Goal: Check status: Check status

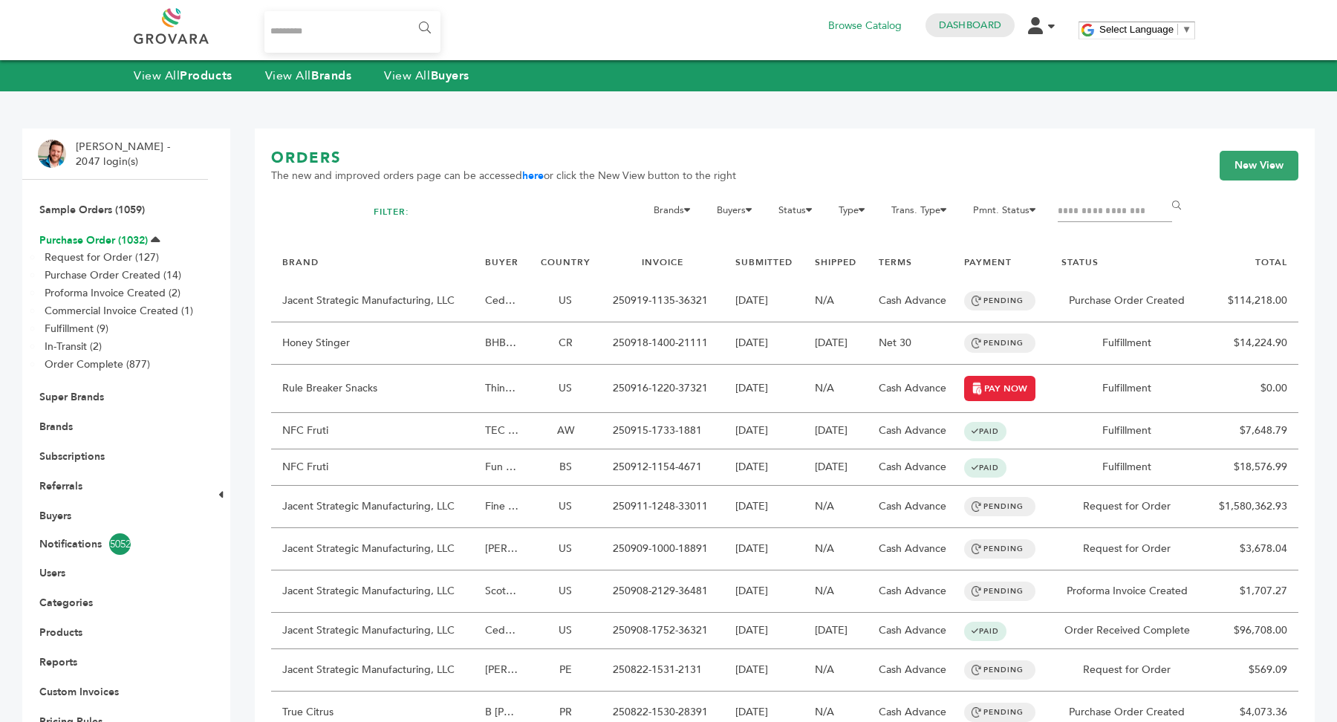
click at [92, 242] on link "Purchase Order (1032)" at bounding box center [93, 240] width 108 height 14
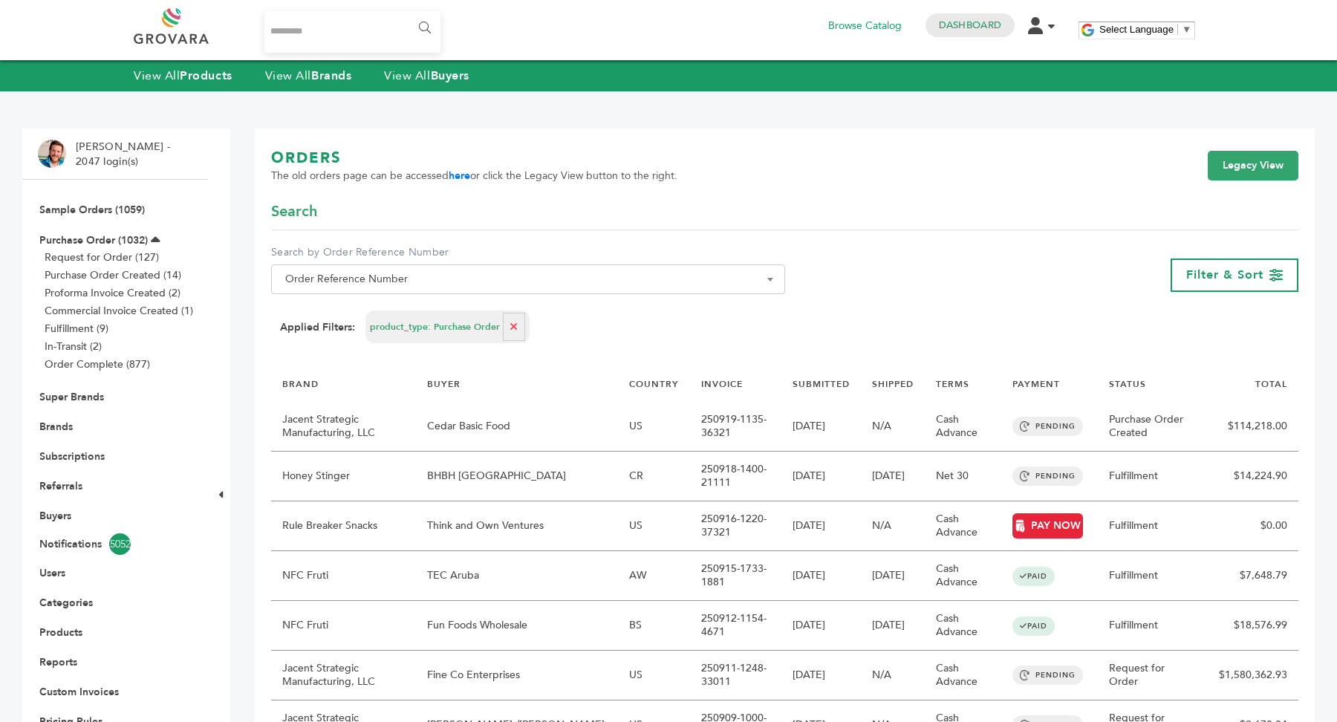
click at [665, 283] on span "Order Reference Number" at bounding box center [528, 279] width 498 height 21
click at [642, 312] on input "Search" at bounding box center [528, 306] width 506 height 19
type input "****"
click at [1284, 151] on link "Legacy View" at bounding box center [1253, 166] width 91 height 30
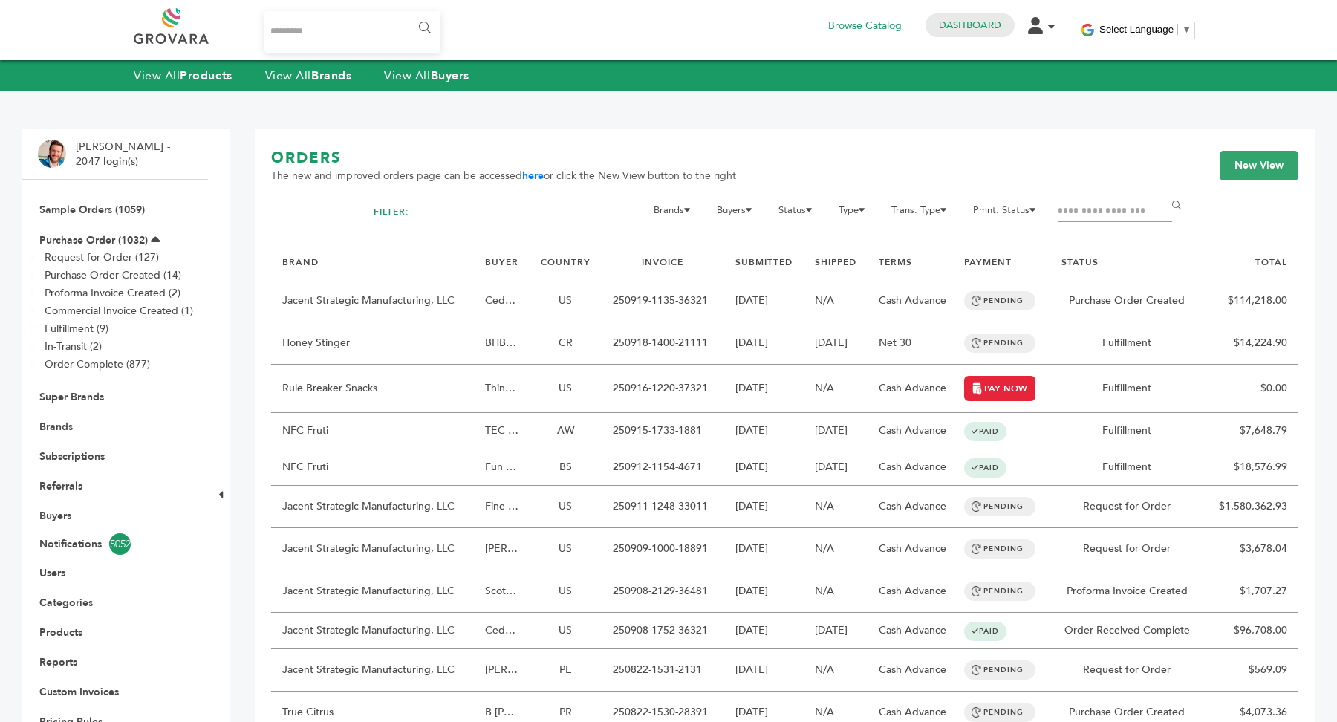
click at [1092, 215] on input "Filter by keywords" at bounding box center [1115, 211] width 114 height 21
type input "****"
click at [1162, 191] on input "******" at bounding box center [1178, 206] width 33 height 30
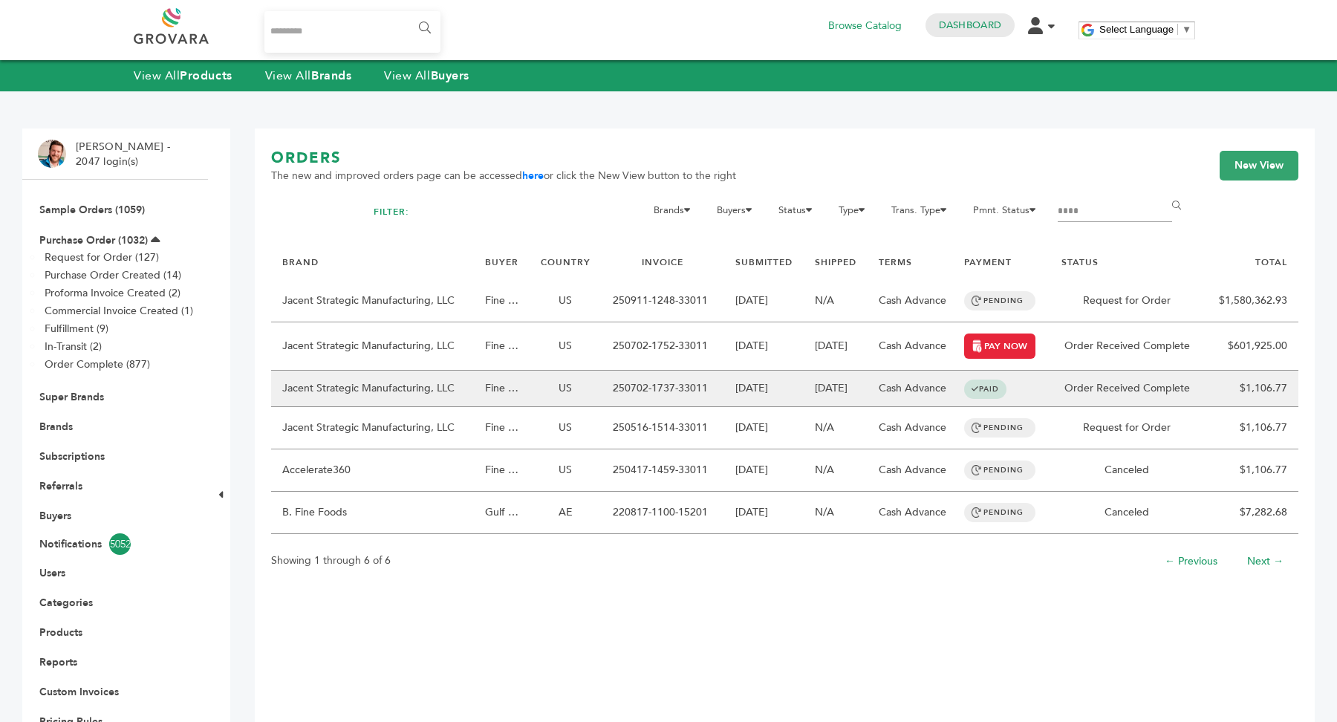
click at [738, 393] on td "07/02/2025" at bounding box center [763, 389] width 79 height 36
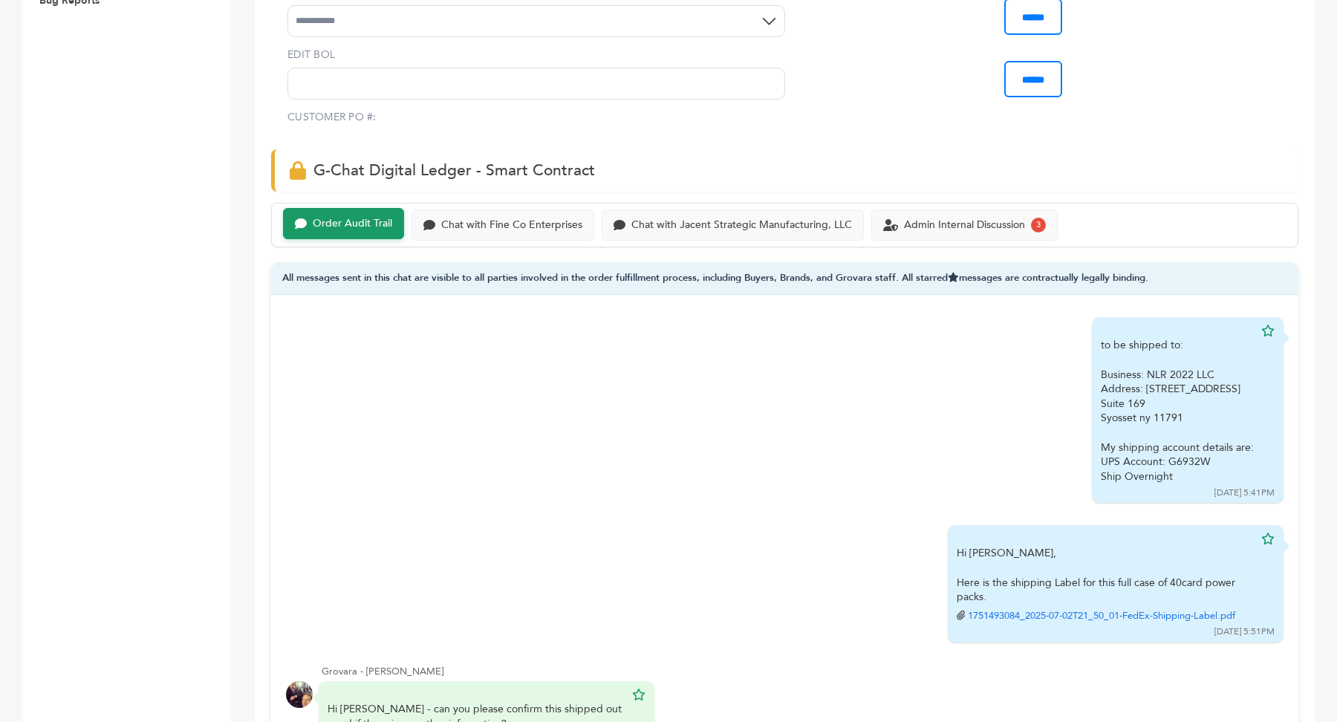
scroll to position [797, 0]
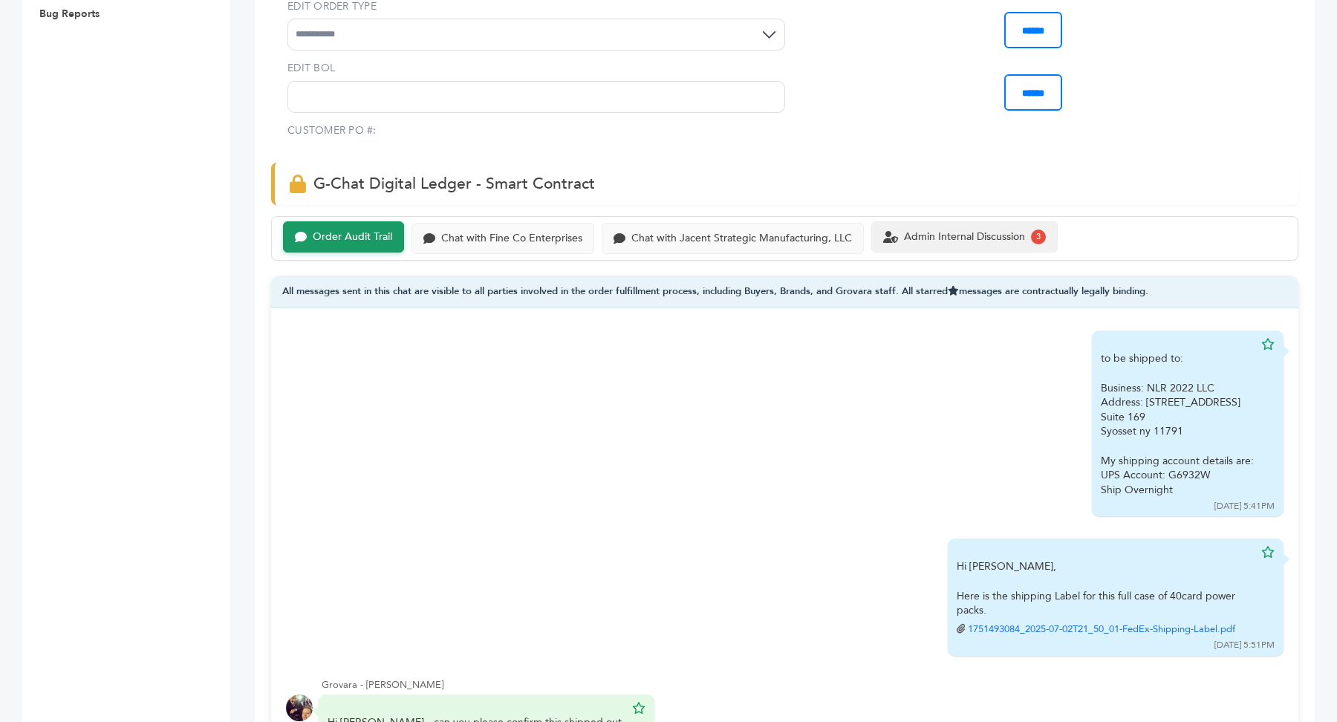
click at [933, 223] on div "Admin Internal Discussion 3" at bounding box center [964, 236] width 186 height 31
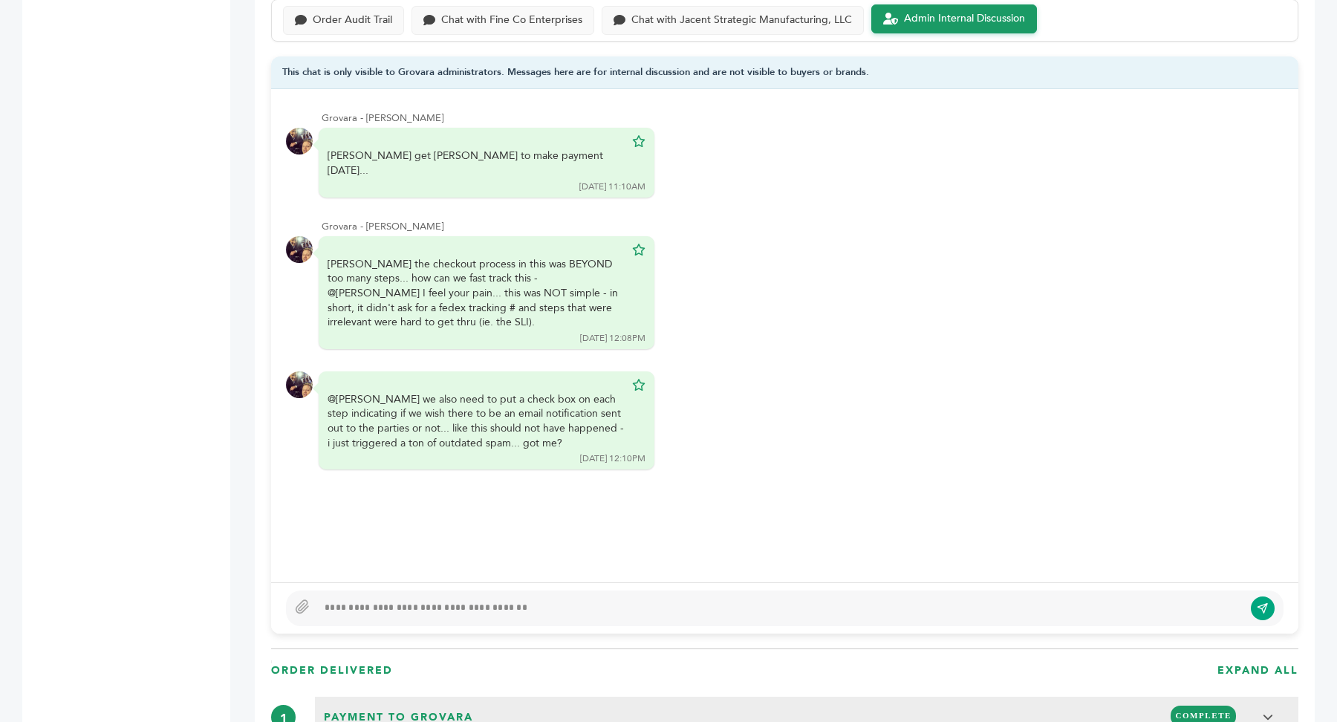
scroll to position [821, 0]
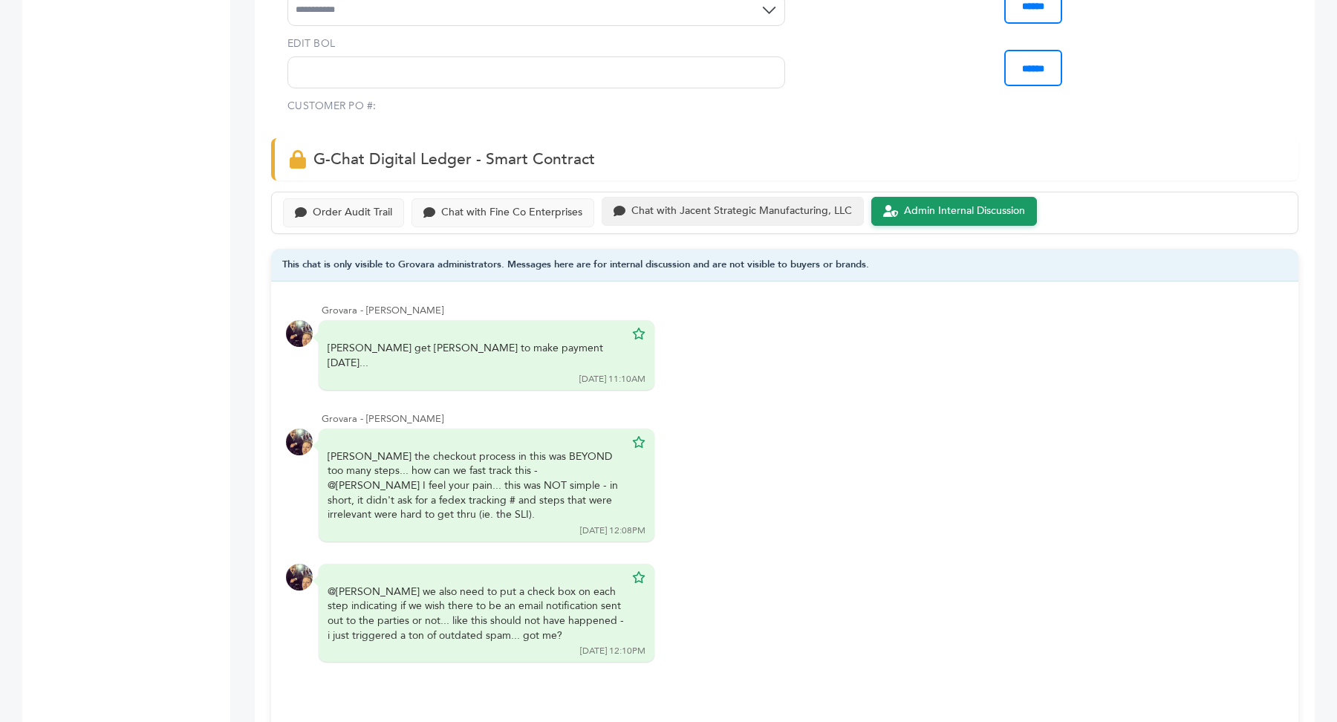
click at [792, 221] on div "Order Audit Trail Chat with Fine Co Enterprises Chat with Jacent Strategic Manu…" at bounding box center [784, 213] width 1027 height 42
click at [519, 215] on div "Chat with Fine Co Enterprises" at bounding box center [502, 211] width 183 height 29
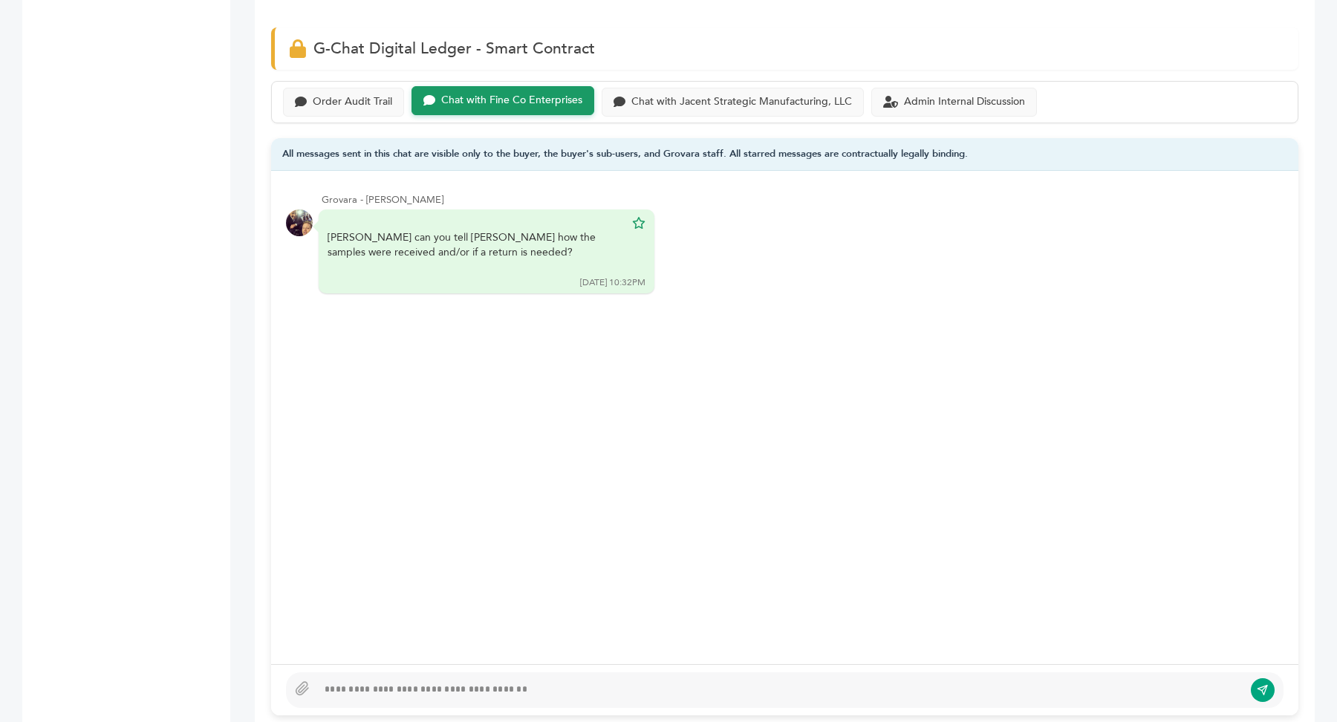
scroll to position [933, 0]
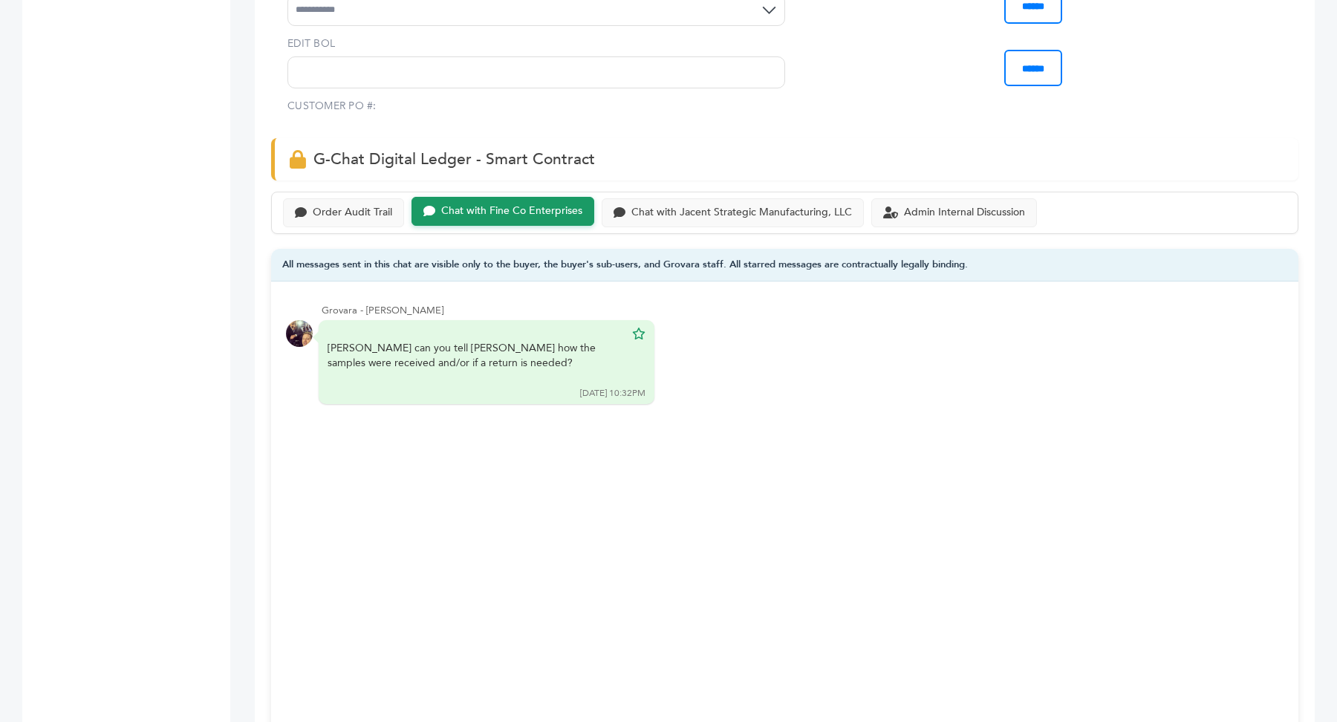
scroll to position [797, 0]
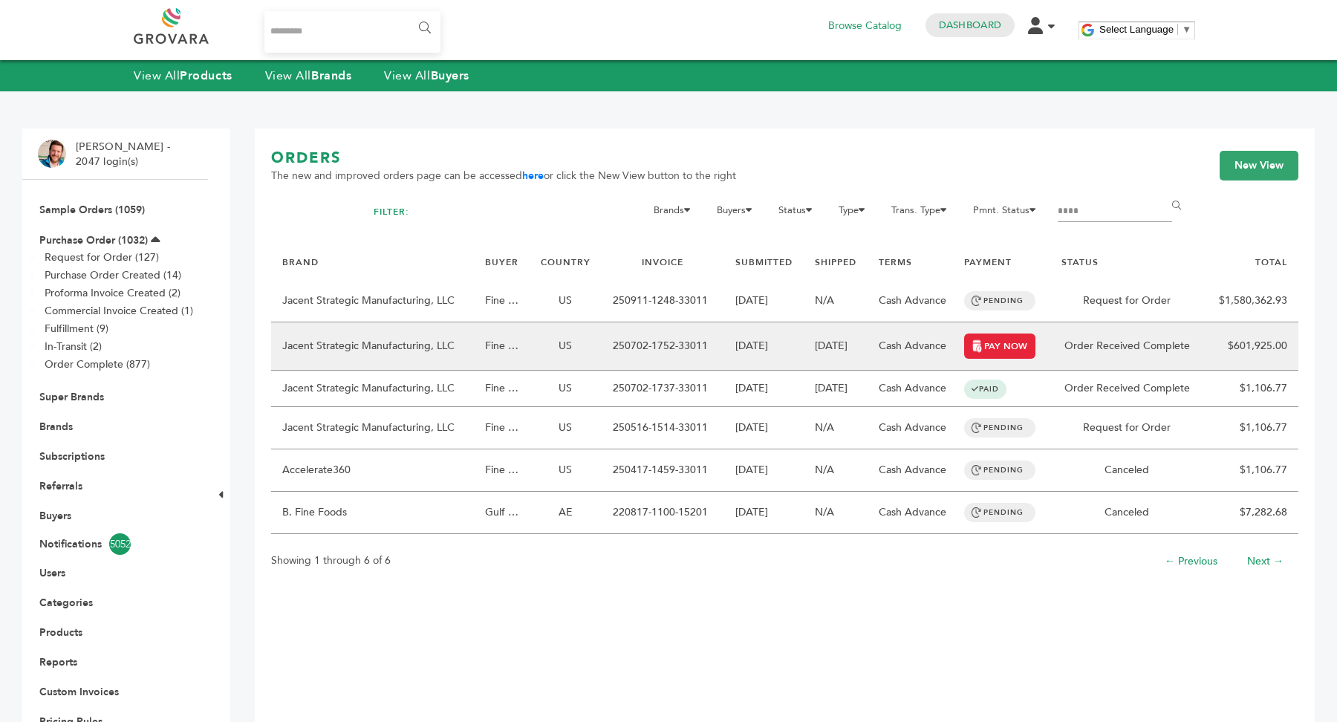
click at [599, 351] on td "US" at bounding box center [566, 346] width 72 height 48
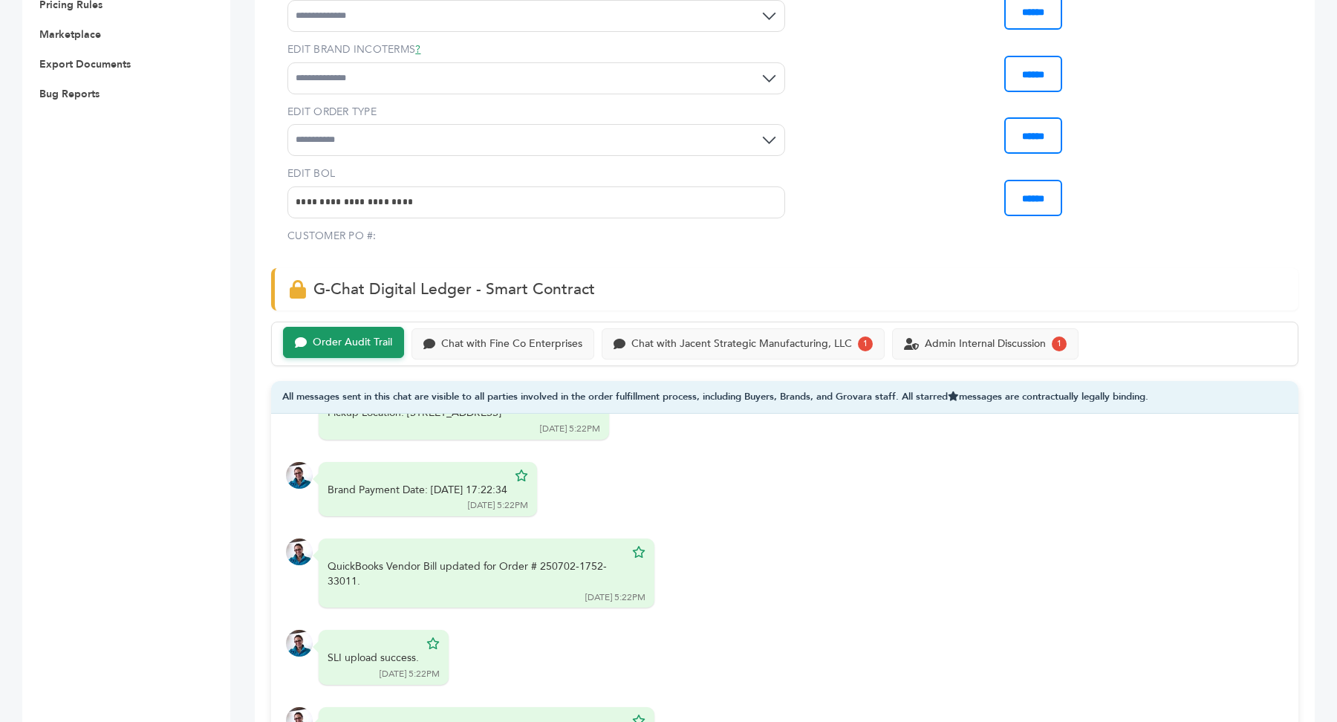
scroll to position [10286, 0]
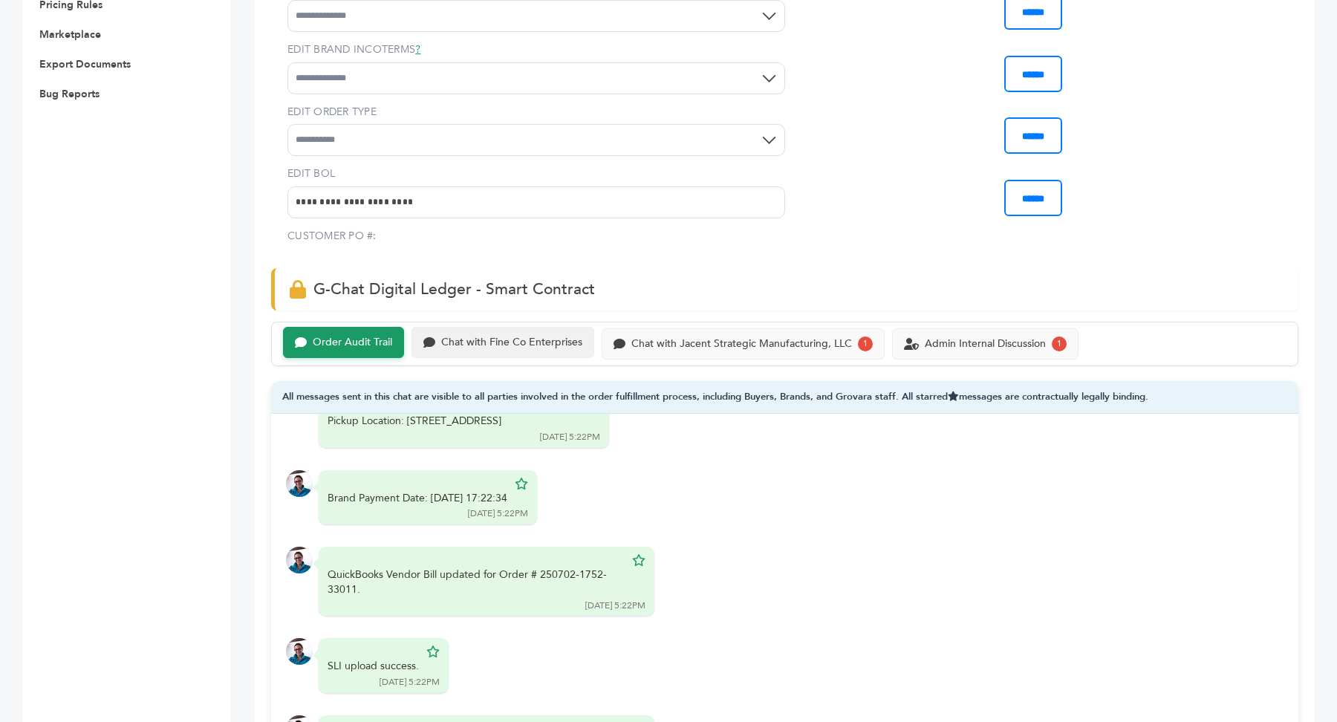
click at [530, 345] on div "Chat with Fine Co Enterprises" at bounding box center [511, 342] width 141 height 13
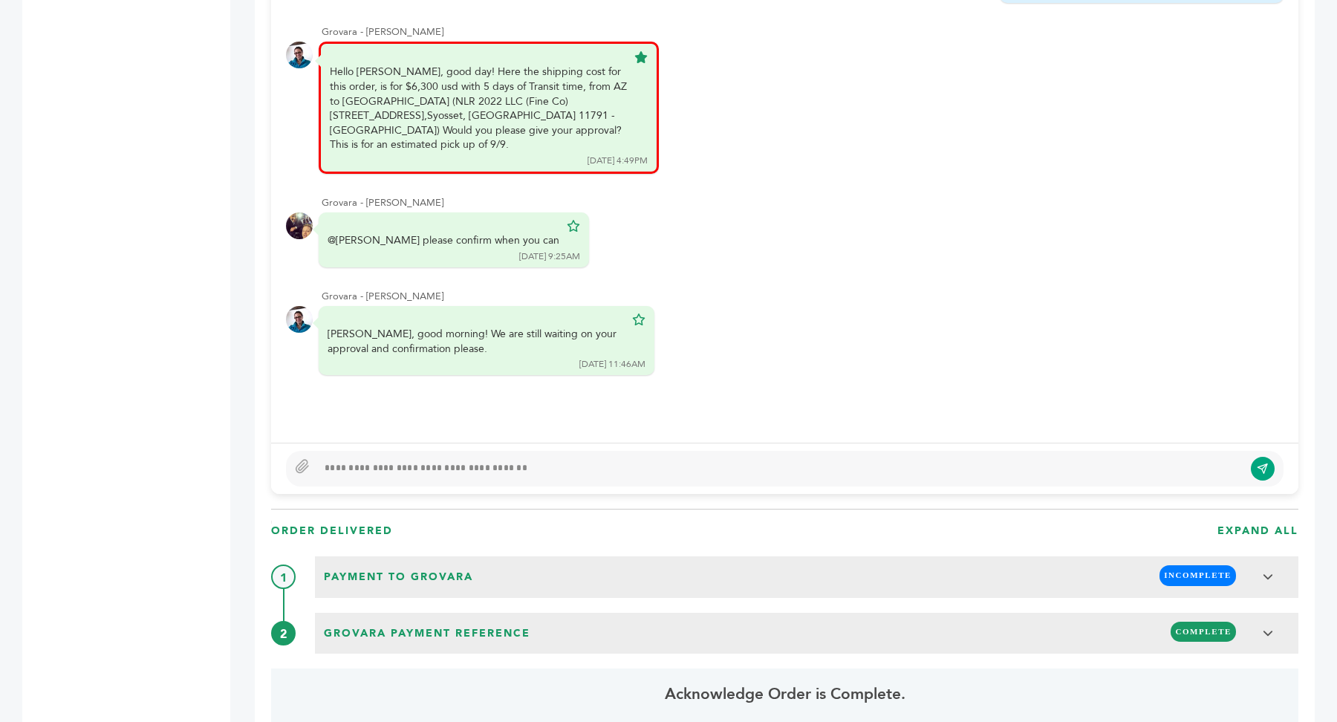
scroll to position [1183, 0]
click at [171, 293] on div "Barry Forgeng - 2047 login(s) Sample Orders (1059) Purchase Order (1032) Reques…" at bounding box center [115, 497] width 186 height 3104
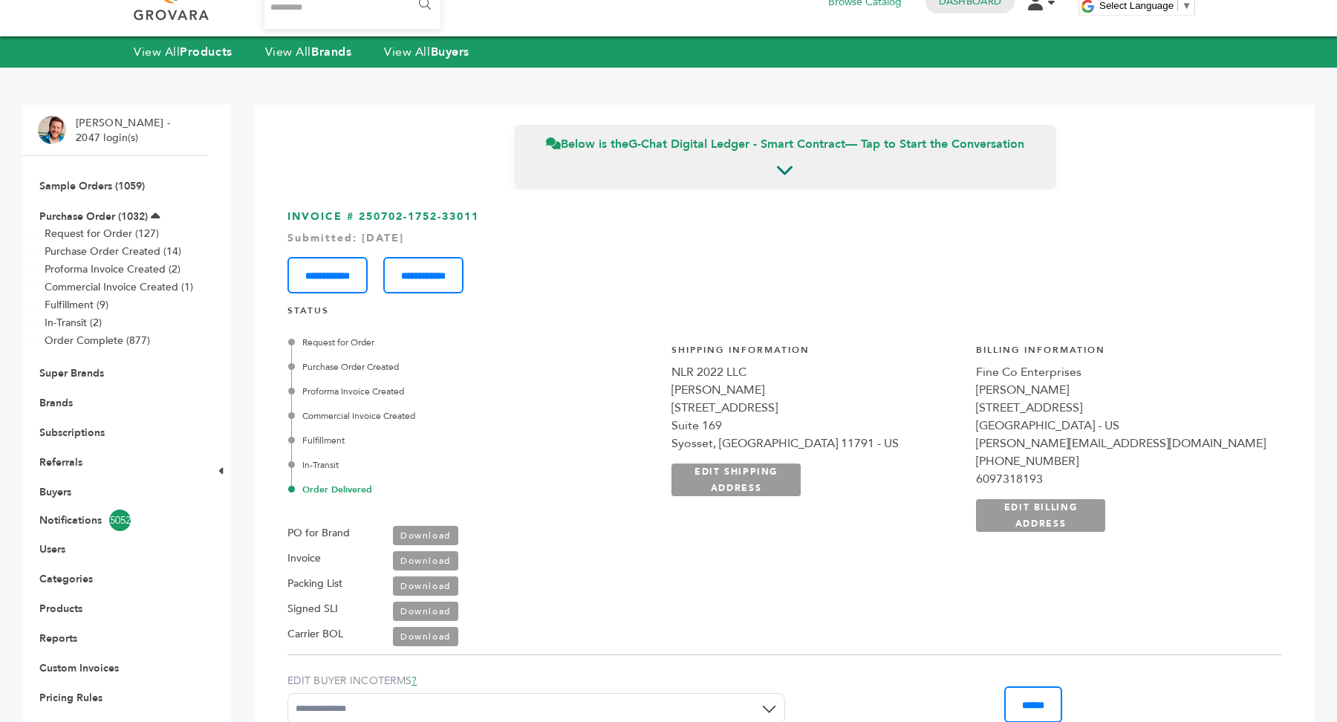
scroll to position [0, 0]
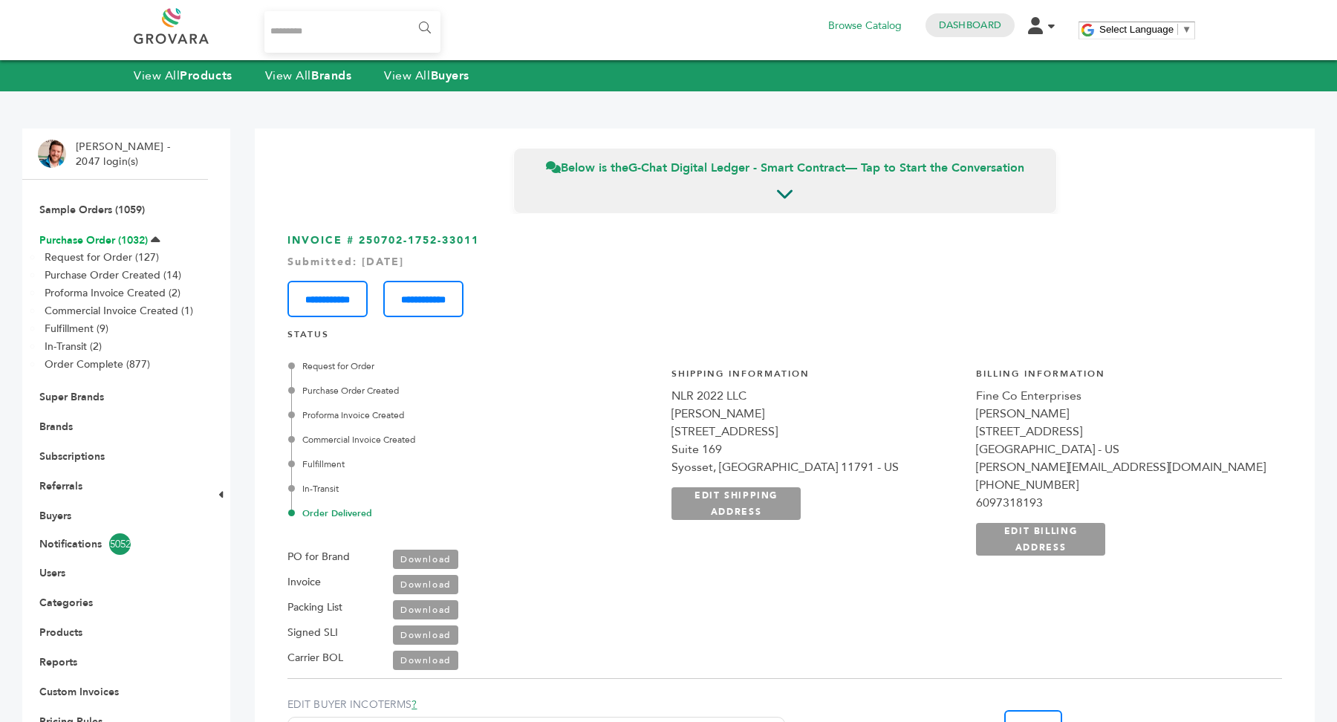
click at [103, 238] on link "Purchase Order (1032)" at bounding box center [93, 240] width 108 height 14
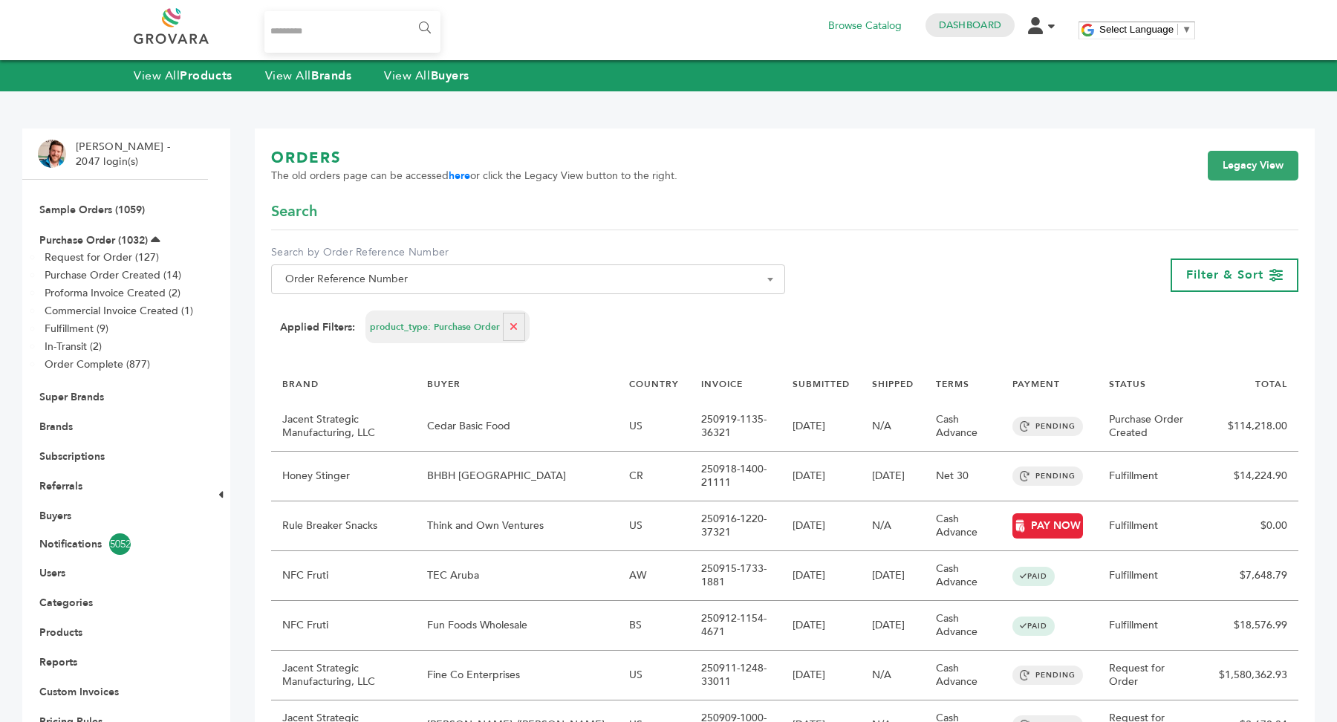
click at [434, 273] on span "Order Reference Number" at bounding box center [528, 279] width 498 height 21
click at [413, 295] on span at bounding box center [528, 306] width 512 height 25
click at [405, 309] on input "Search" at bounding box center [528, 306] width 506 height 19
type input "******"
click at [1233, 163] on link "Legacy View" at bounding box center [1253, 166] width 91 height 30
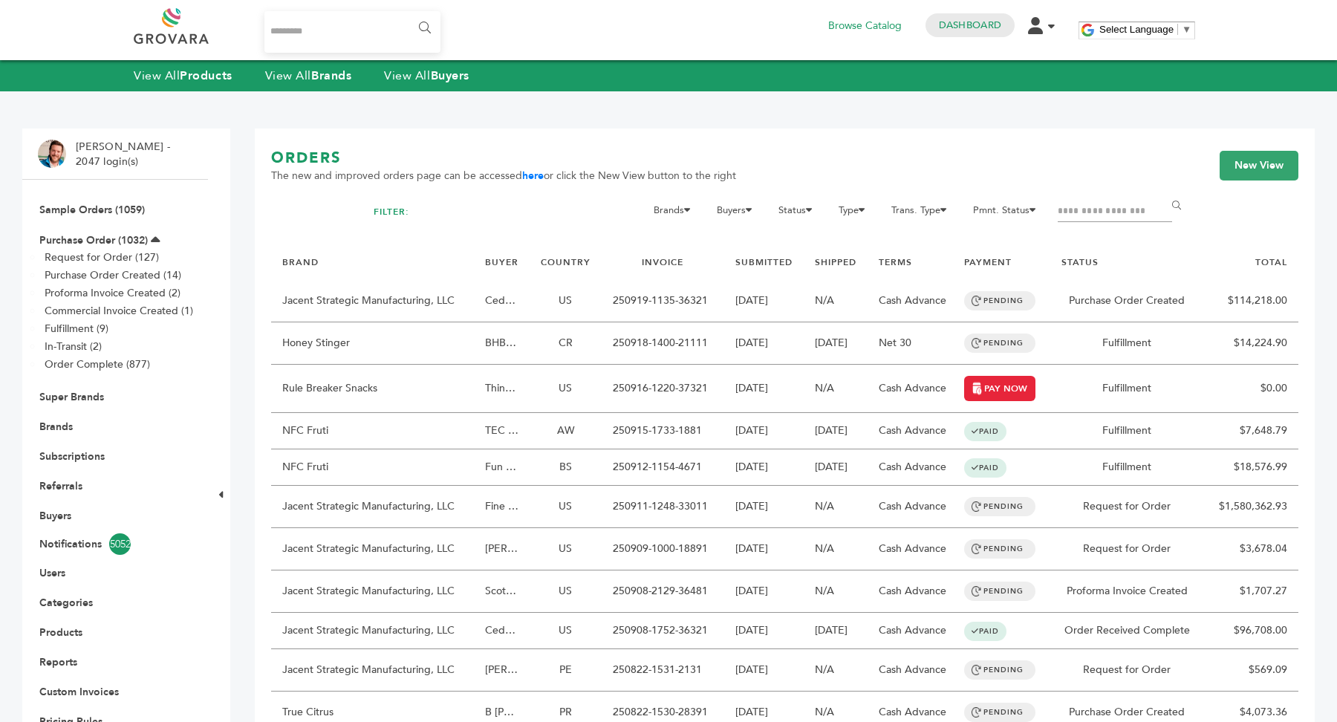
click at [1122, 208] on input "Filter by keywords" at bounding box center [1115, 211] width 114 height 21
type input "**********"
click at [1181, 205] on input "******" at bounding box center [1178, 206] width 33 height 30
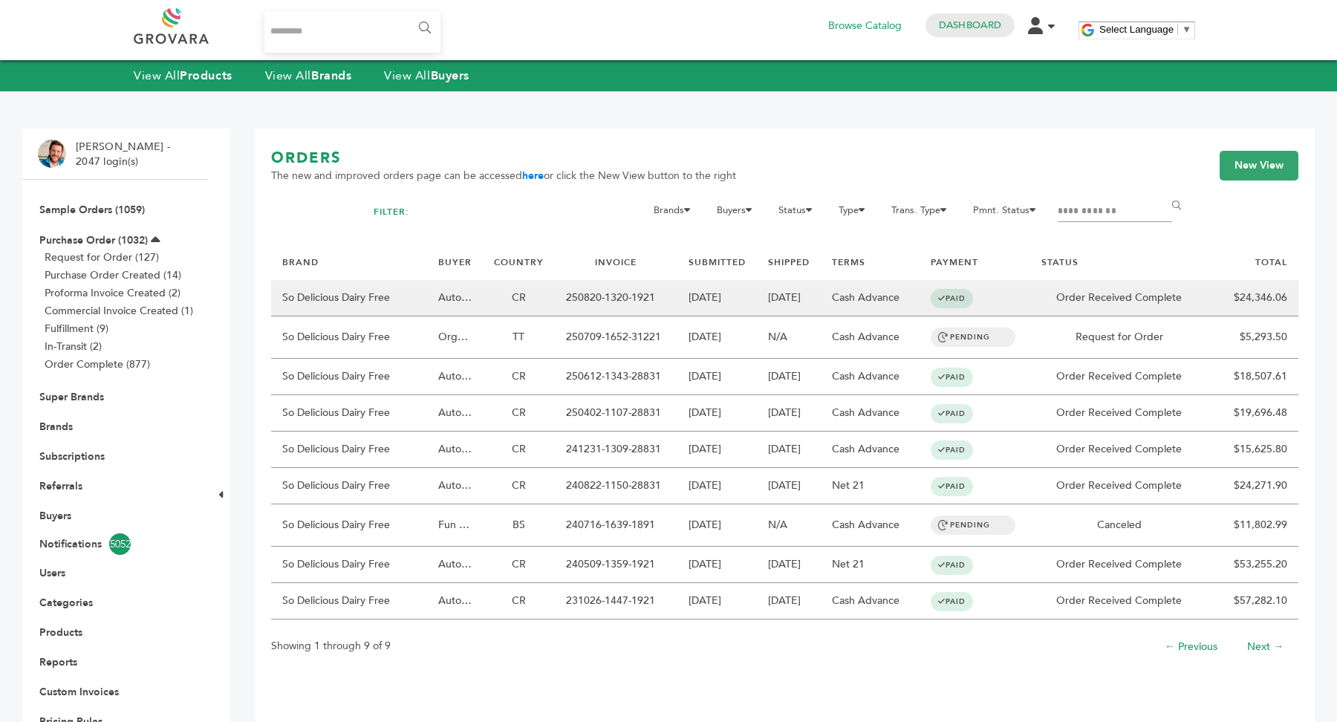
click at [724, 293] on td "[DATE]" at bounding box center [716, 298] width 79 height 36
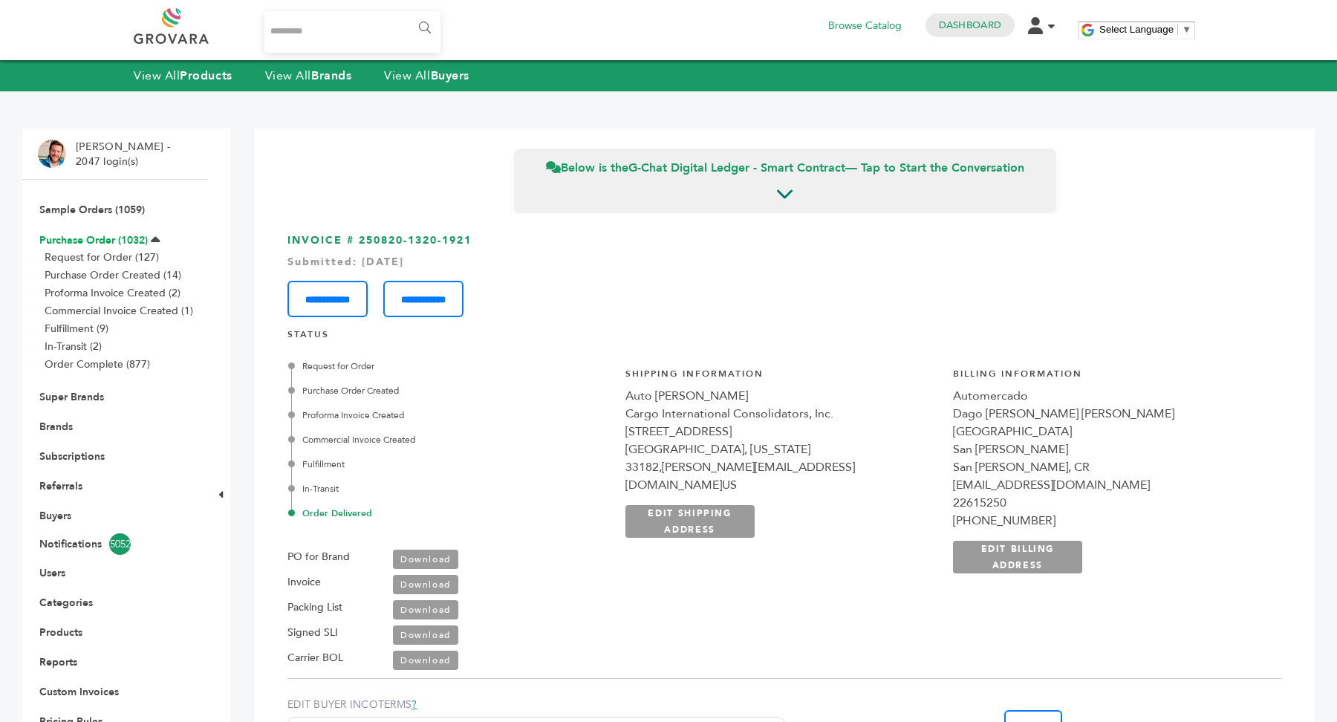
click at [100, 245] on link "Purchase Order (1032)" at bounding box center [93, 240] width 108 height 14
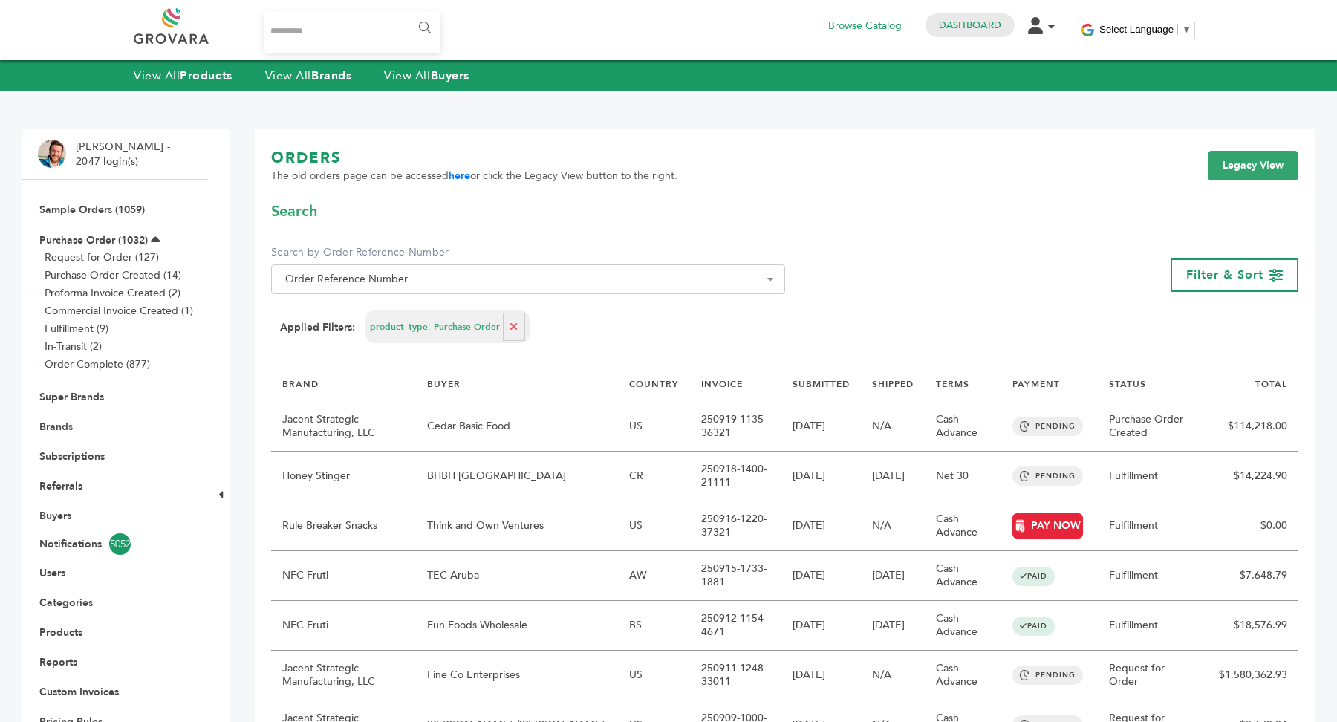
click at [462, 282] on span "Order Reference Number" at bounding box center [528, 279] width 498 height 21
click at [457, 299] on input "Search" at bounding box center [528, 306] width 506 height 19
type input "*"
type input "****"
click at [1284, 170] on link "Legacy View" at bounding box center [1253, 166] width 91 height 30
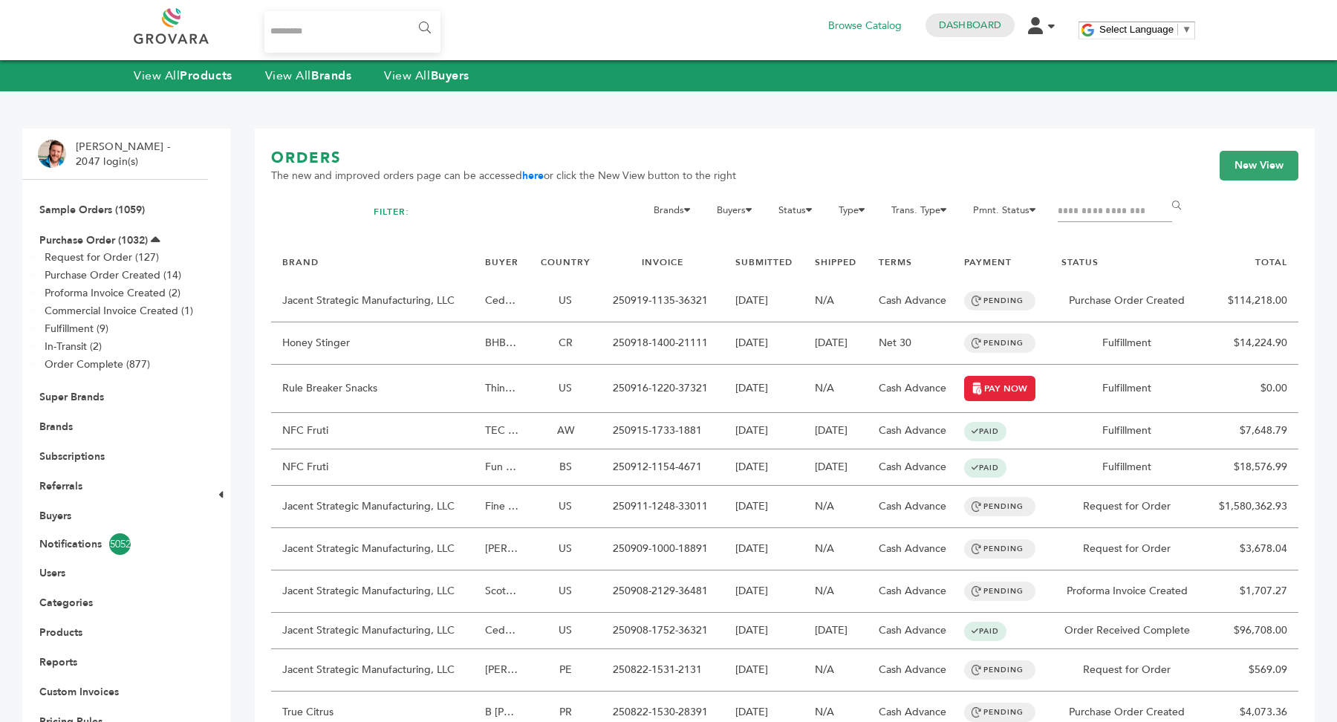
click at [1072, 201] on div "ORDERS The new and improved orders page can be accessed here or click the New V…" at bounding box center [784, 174] width 1027 height 53
click at [1072, 206] on input "Filter by keywords" at bounding box center [1115, 211] width 114 height 21
type input "****"
click at [1162, 191] on input "******" at bounding box center [1178, 206] width 33 height 30
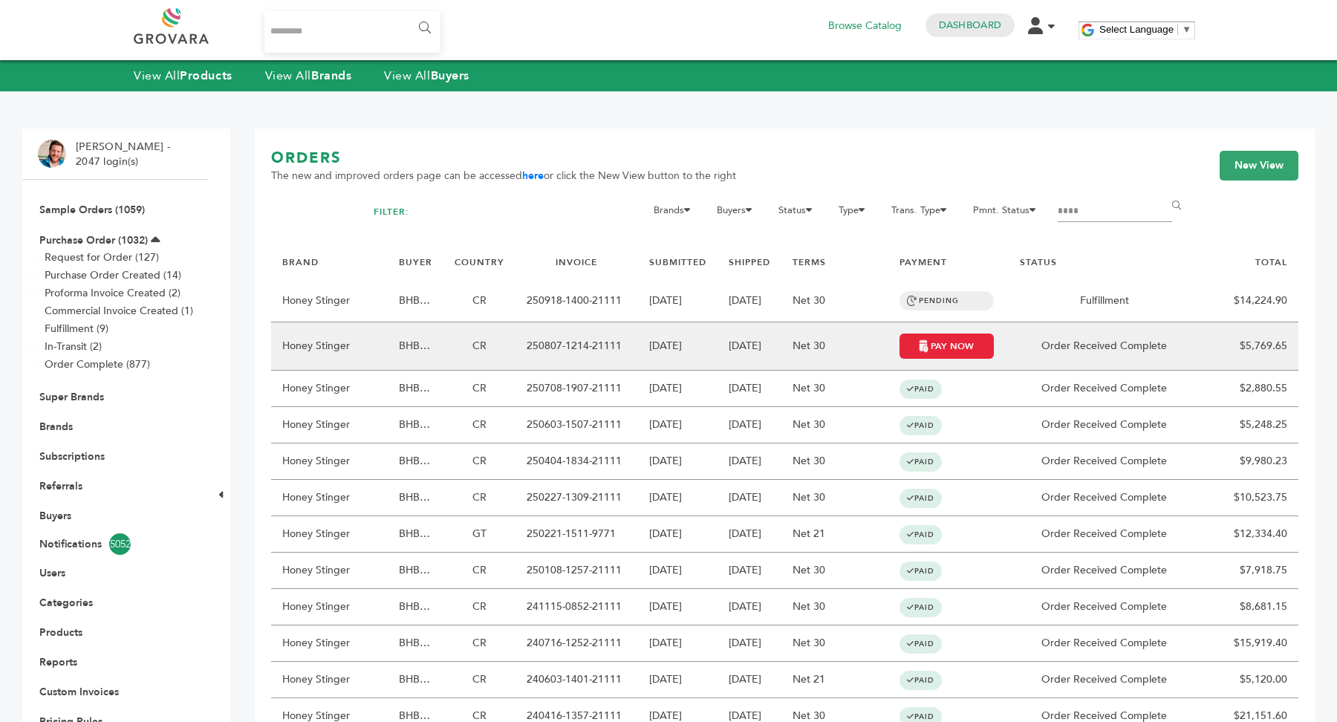
click at [687, 347] on td "[DATE]" at bounding box center [677, 346] width 79 height 48
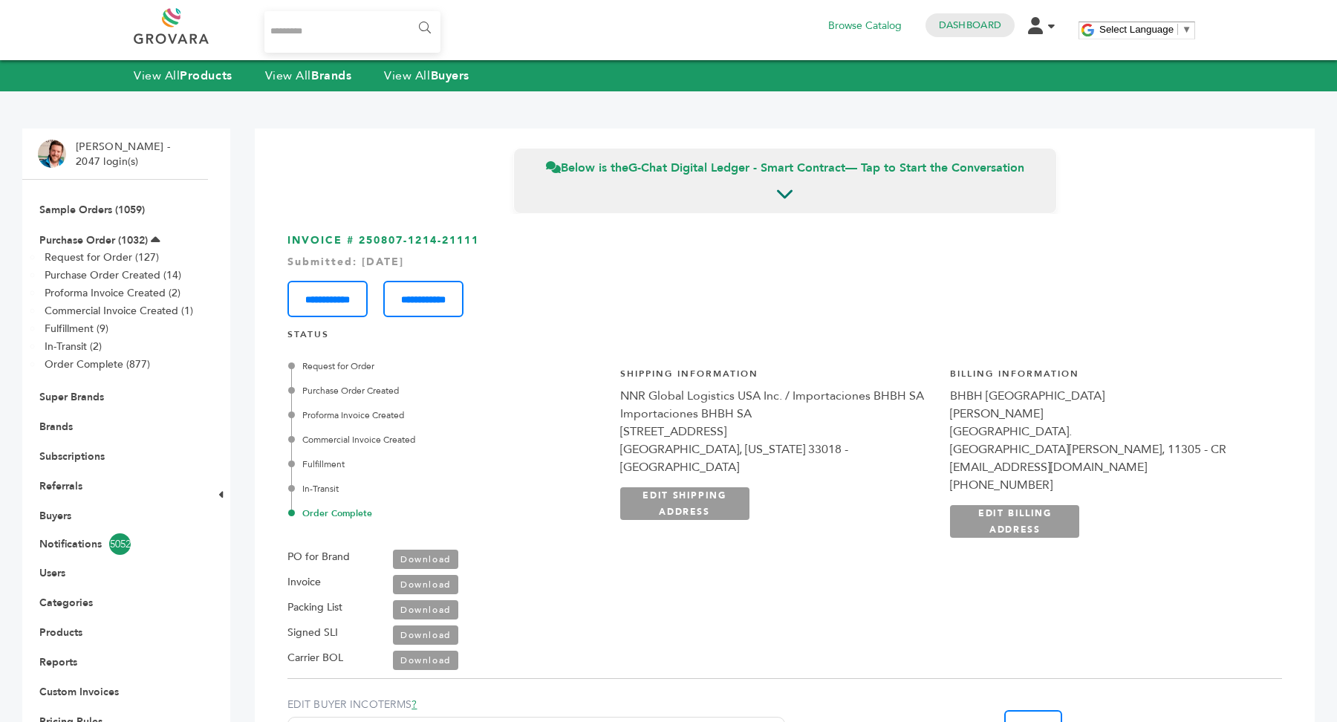
click at [431, 557] on link "Download" at bounding box center [425, 559] width 65 height 19
click at [424, 586] on link "Download" at bounding box center [425, 584] width 65 height 19
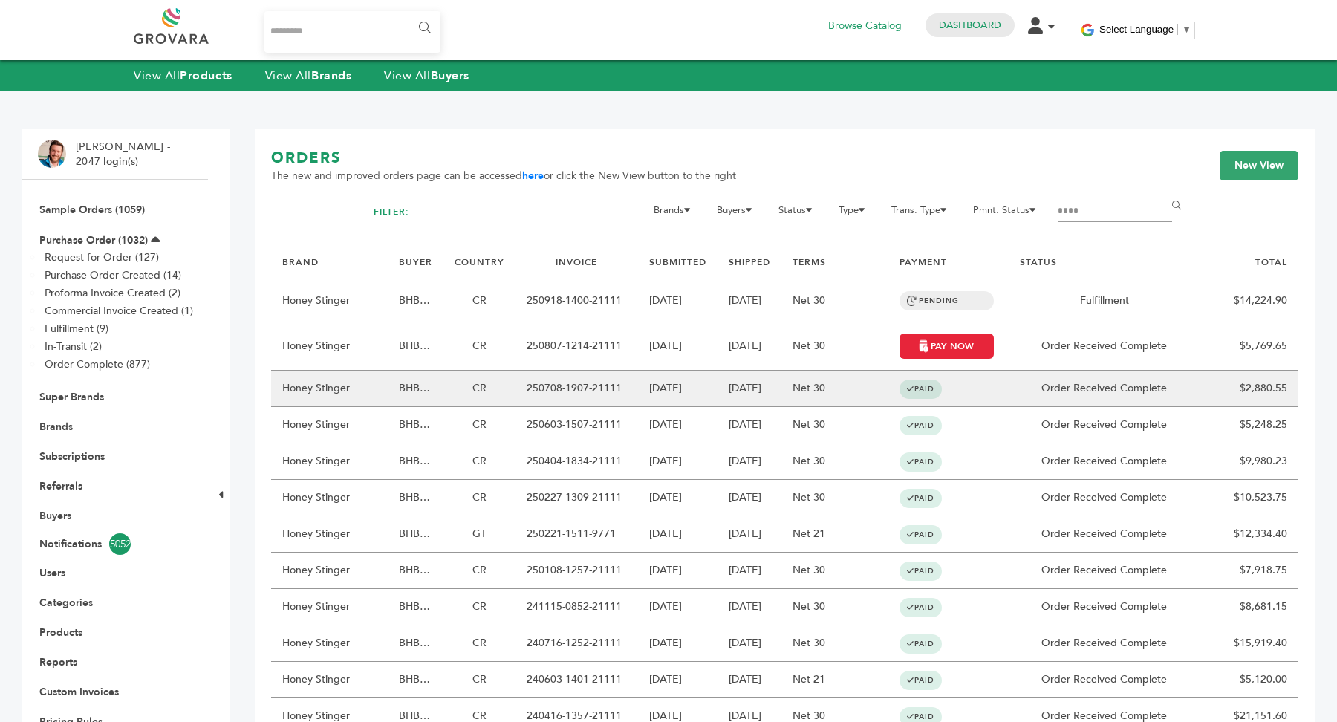
click at [763, 389] on td "08/07/2025" at bounding box center [749, 389] width 64 height 36
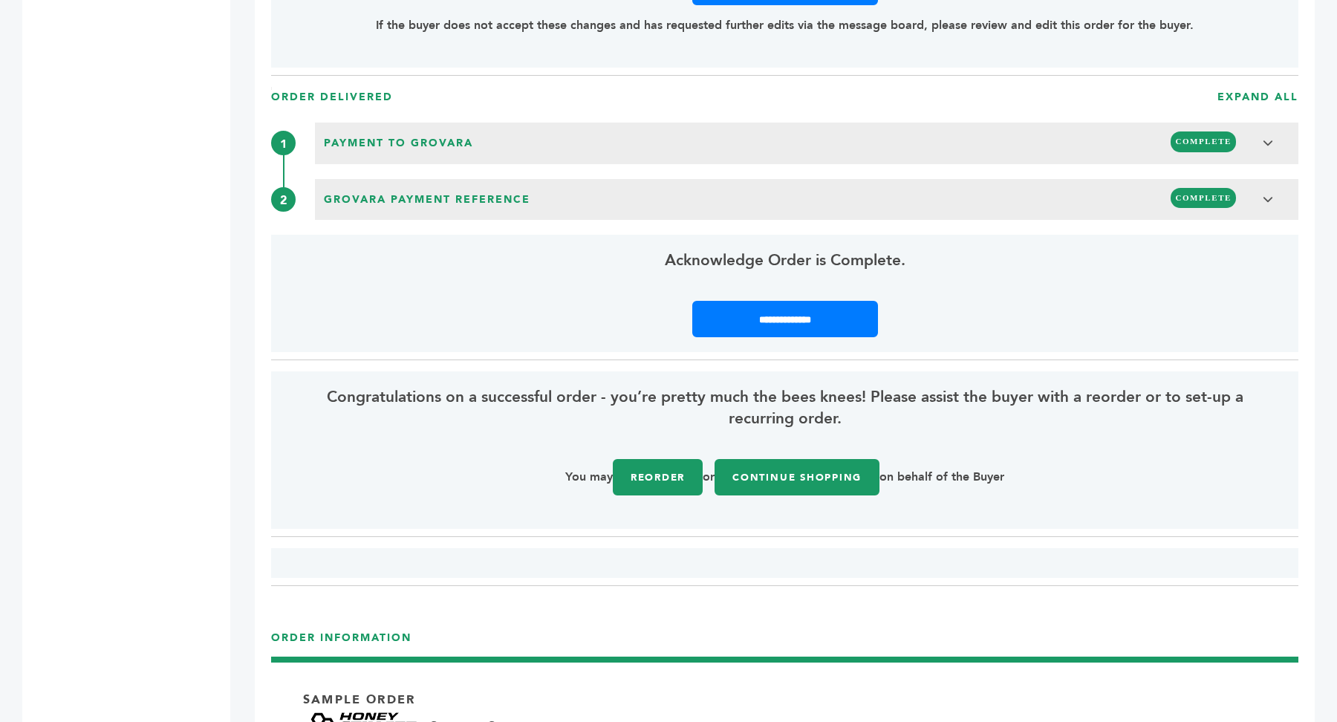
scroll to position [1850, 0]
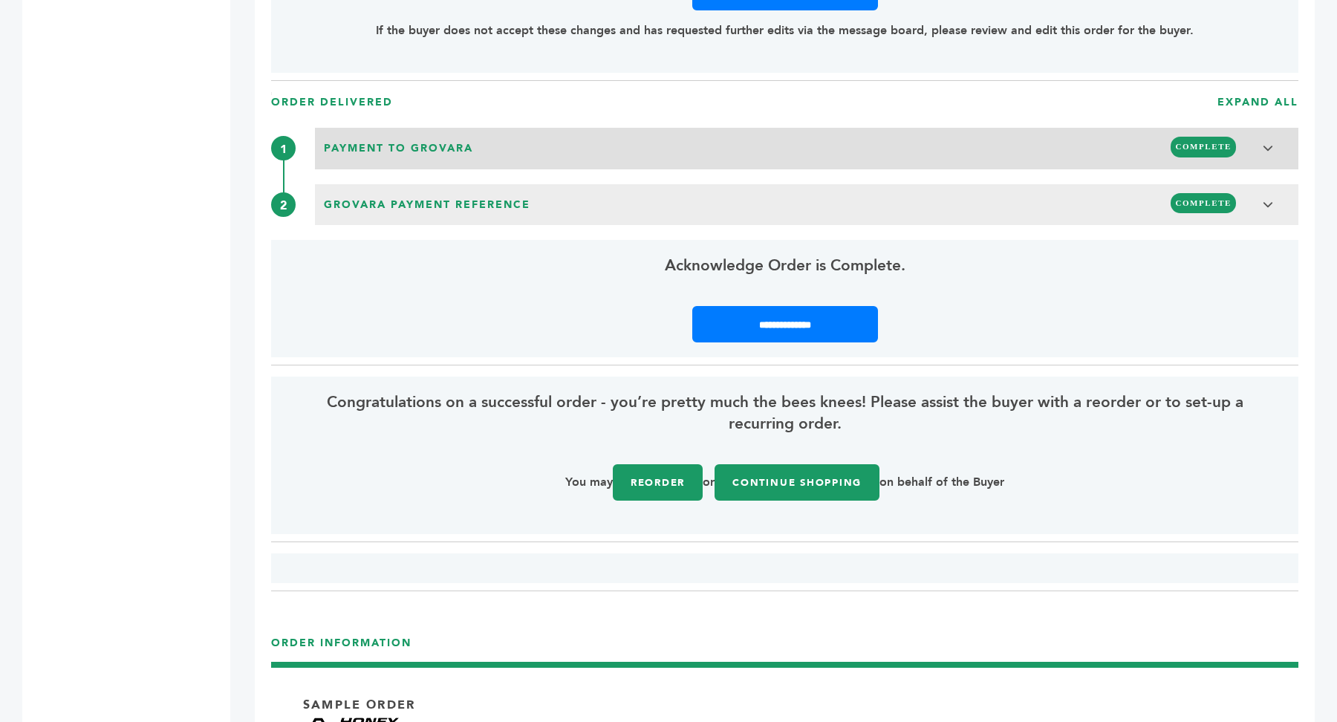
click at [725, 148] on div "Payment to Grovara COMPLETE" at bounding box center [806, 146] width 974 height 28
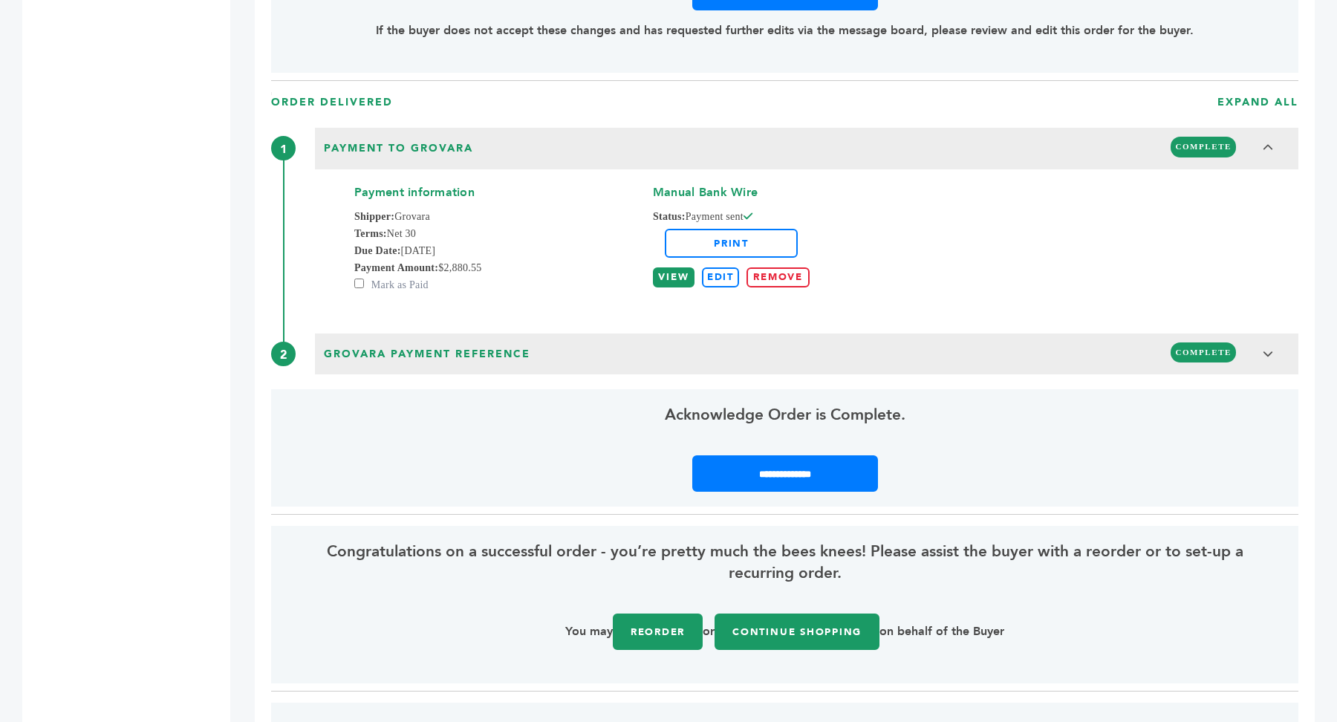
click at [668, 273] on link "VIEW" at bounding box center [674, 277] width 42 height 20
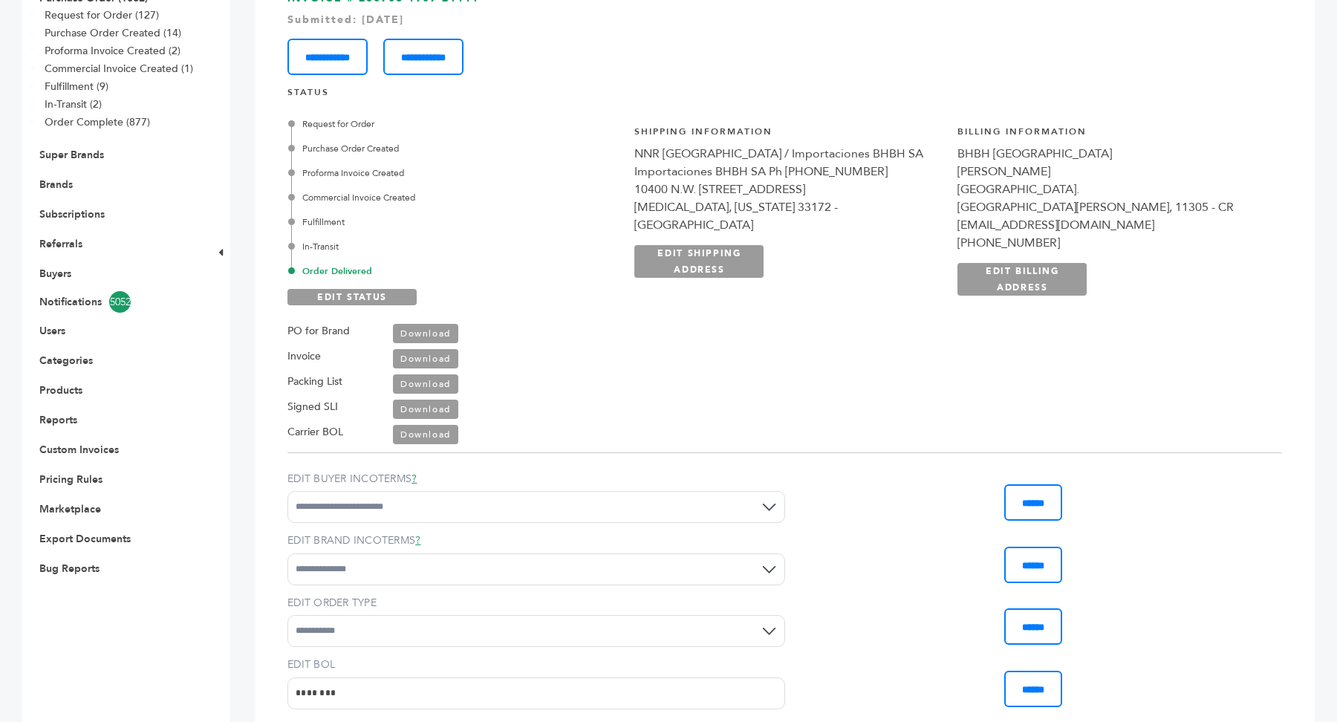
scroll to position [0, 0]
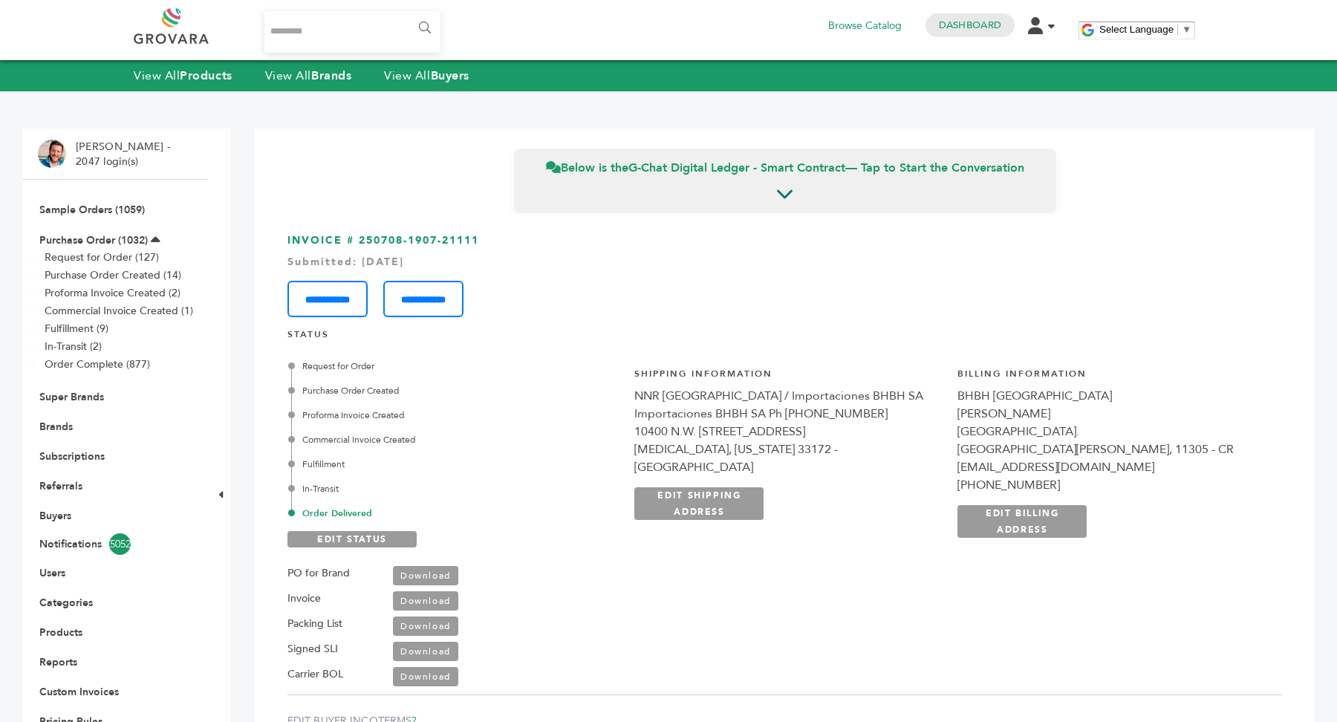
click at [444, 601] on link "Download" at bounding box center [425, 600] width 65 height 19
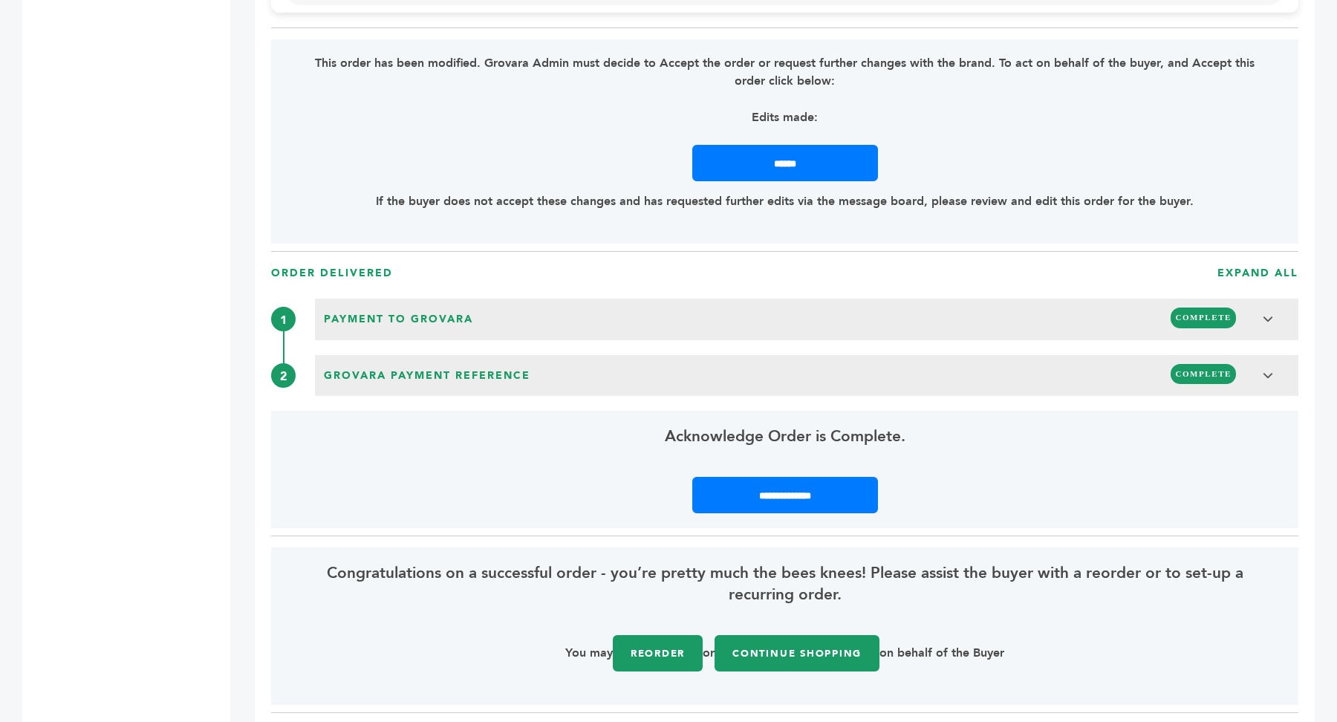
scroll to position [1560, 0]
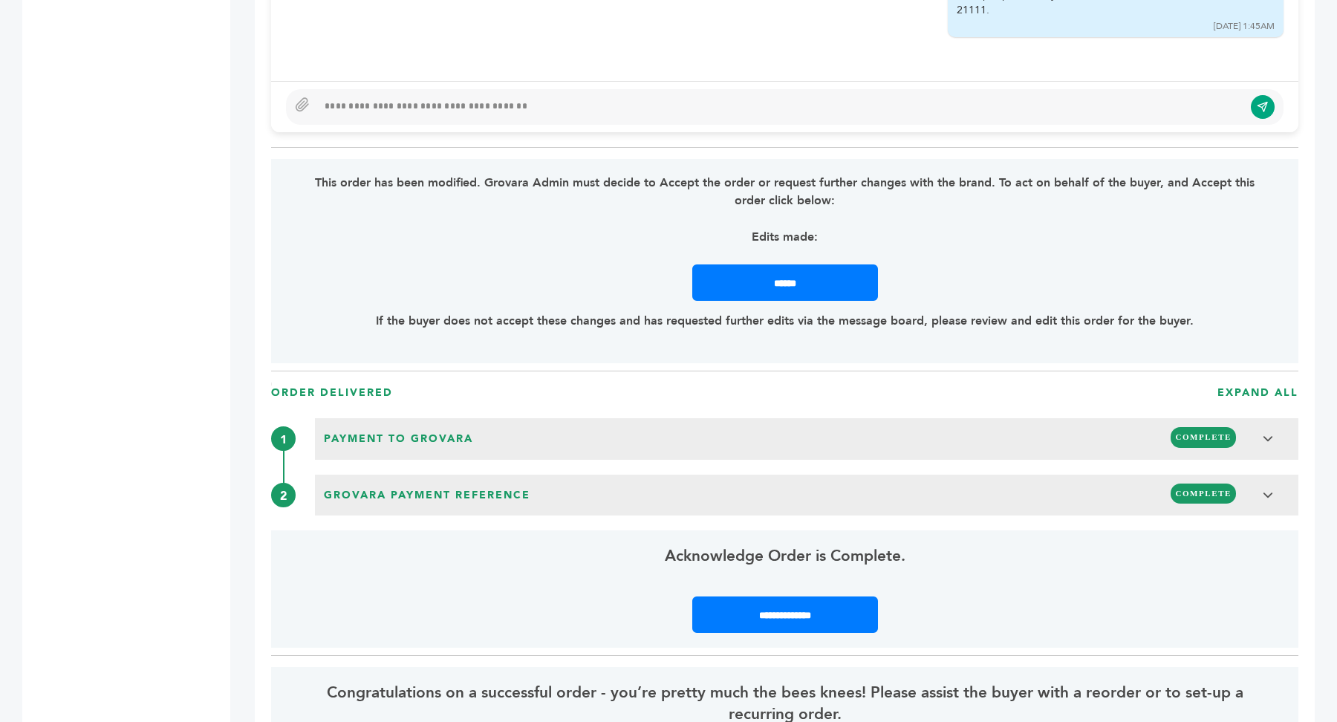
click at [792, 457] on div "Payment to Grovara COMPLETE Payment information Shipper: Grovara Terms: Net 30 …" at bounding box center [784, 466] width 1027 height 97
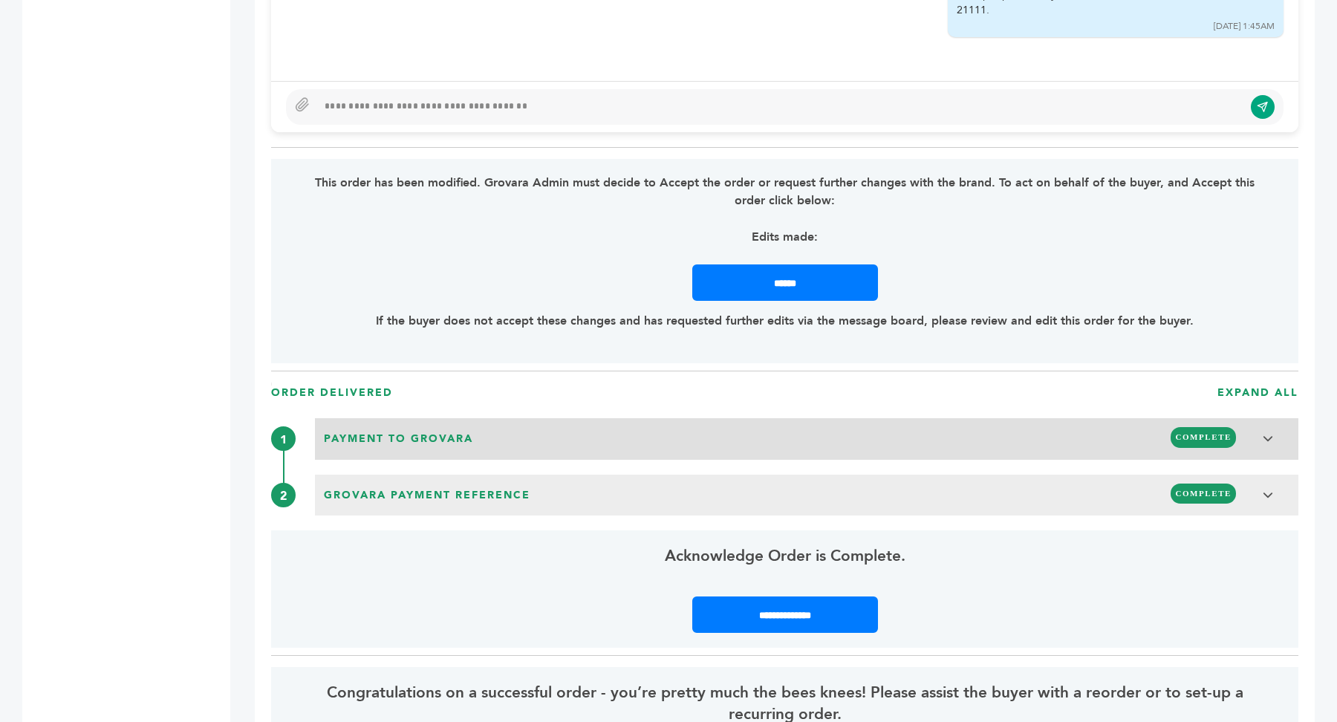
click at [760, 440] on div "Payment to Grovara COMPLETE" at bounding box center [806, 437] width 974 height 28
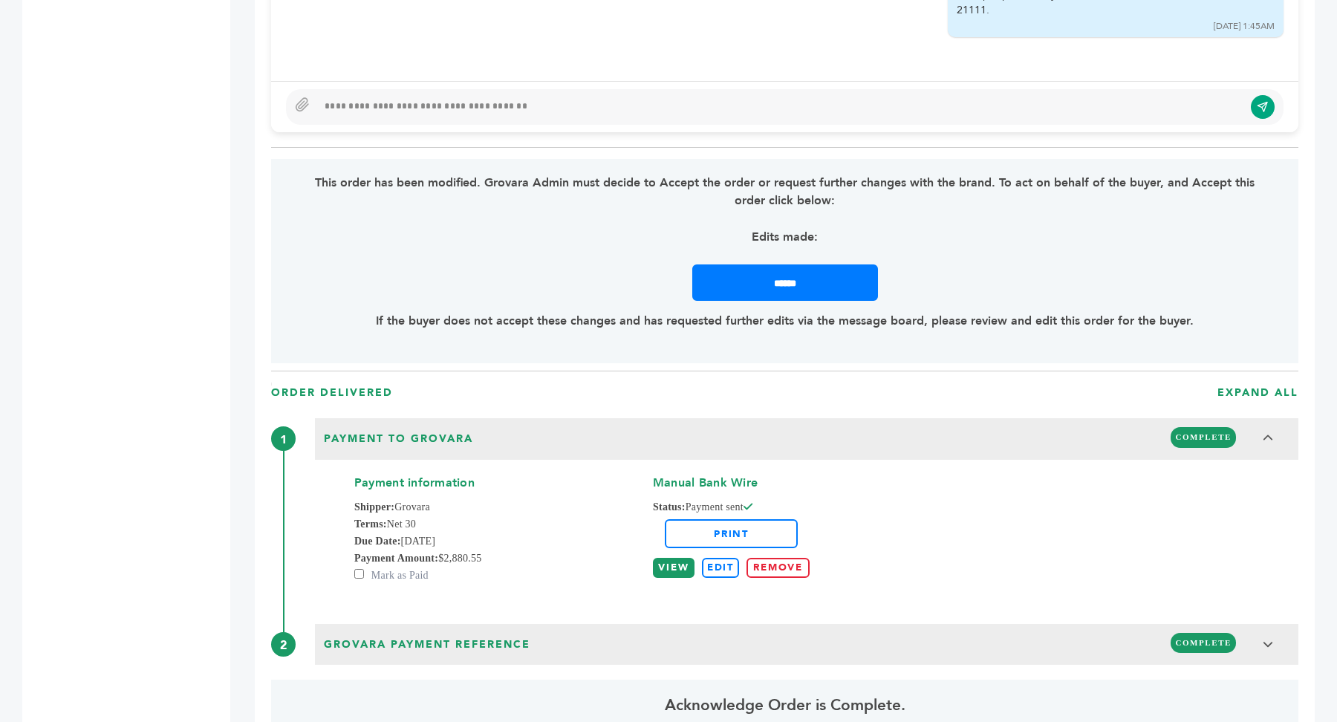
click at [680, 562] on link "VIEW" at bounding box center [674, 568] width 42 height 20
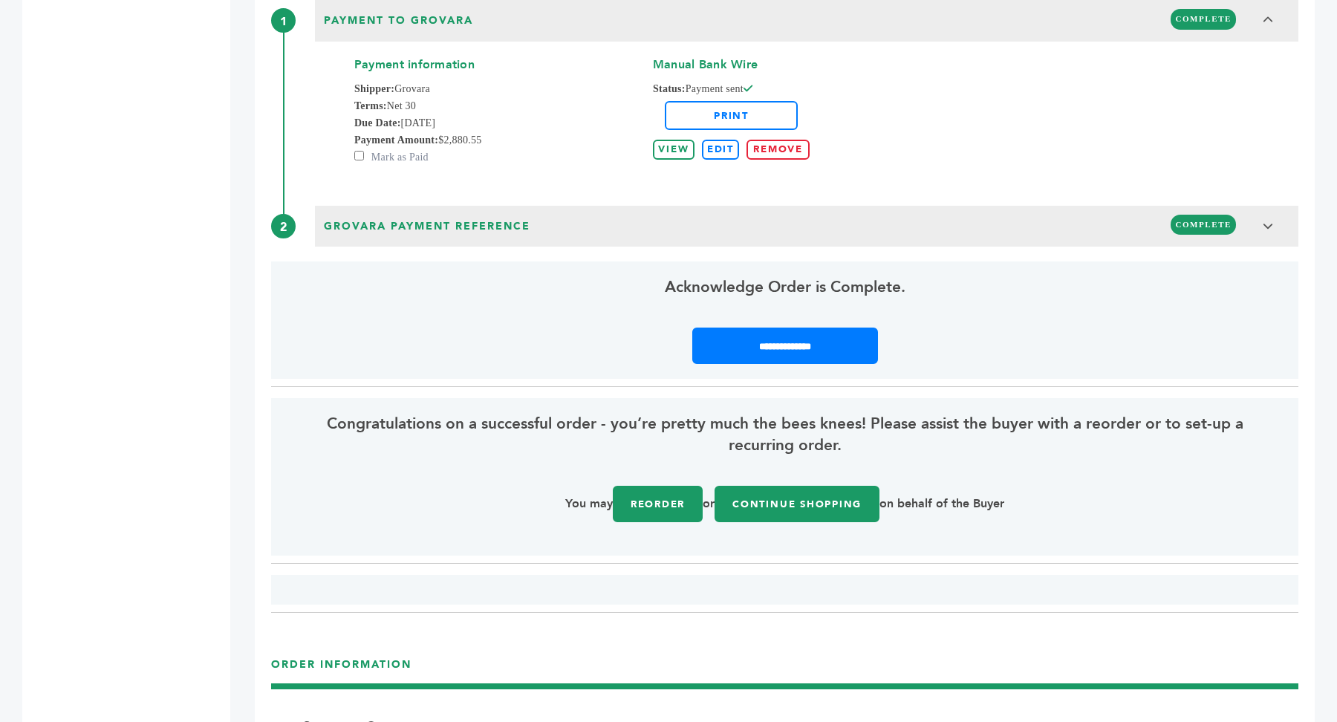
scroll to position [2215, 0]
